Goal: Task Accomplishment & Management: Use online tool/utility

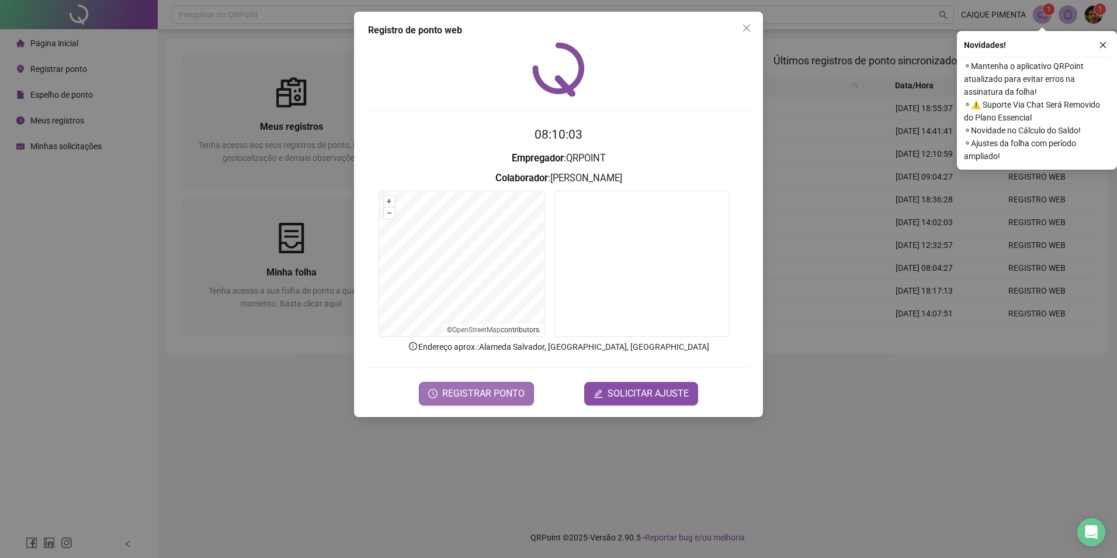
click at [496, 390] on span "REGISTRAR PONTO" at bounding box center [483, 393] width 82 height 14
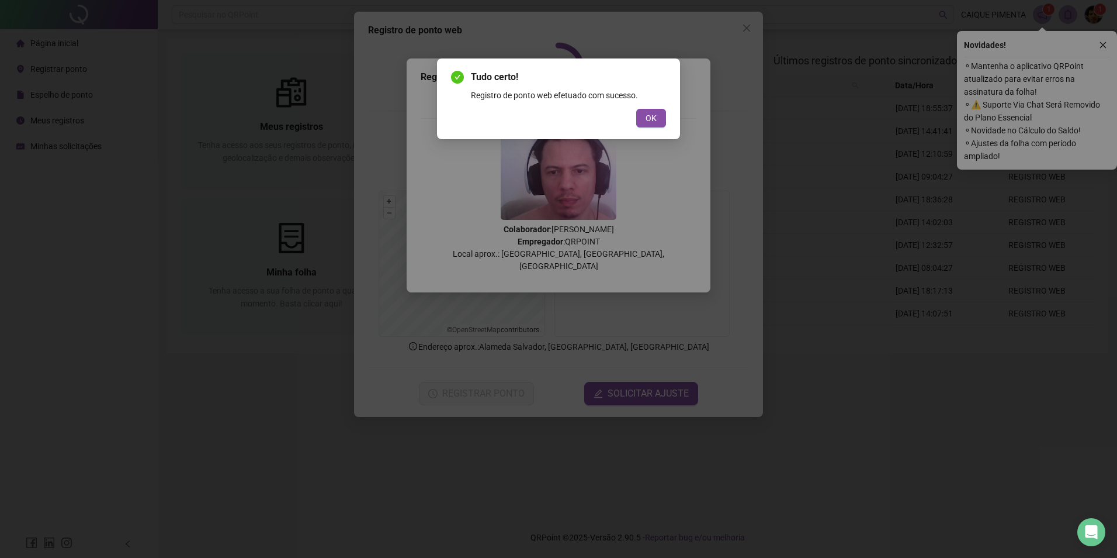
drag, startPoint x: 653, startPoint y: 119, endPoint x: 670, endPoint y: 103, distance: 22.3
click at [653, 117] on span "OK" at bounding box center [651, 118] width 11 height 13
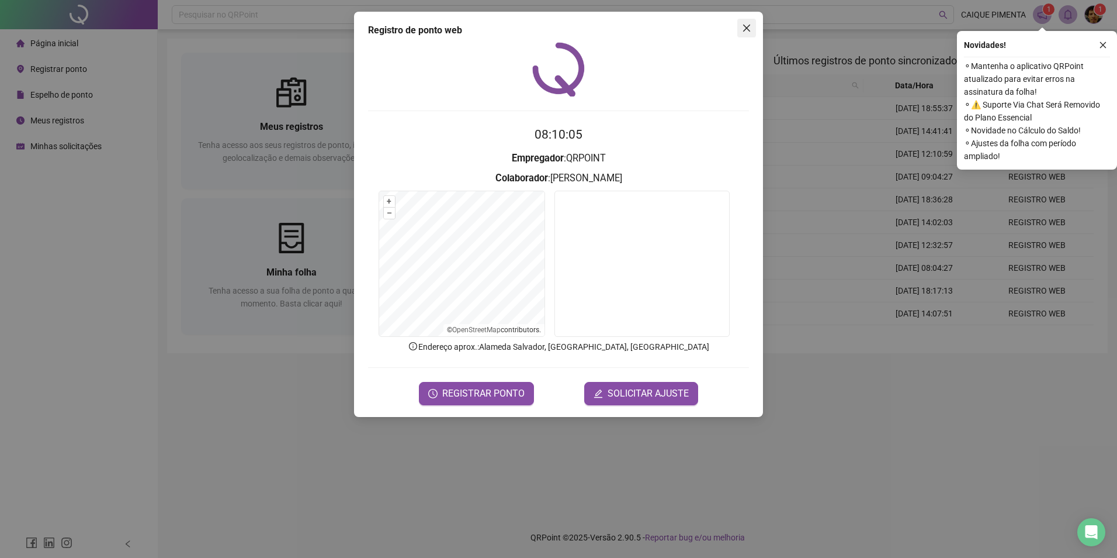
click at [748, 32] on icon "close" at bounding box center [746, 27] width 9 height 9
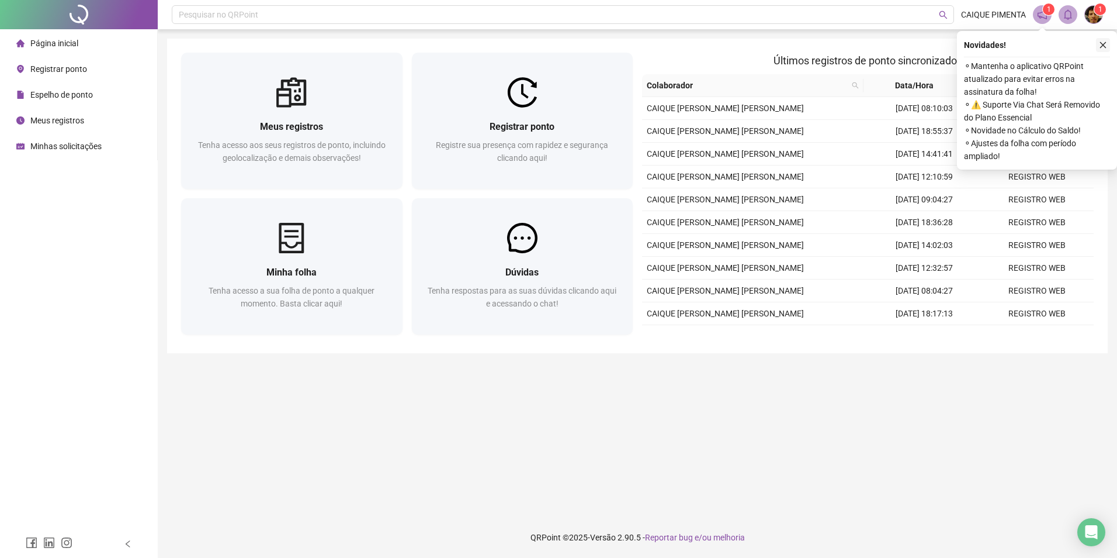
click at [1103, 45] on icon "close" at bounding box center [1103, 45] width 6 height 6
